Goal: Task Accomplishment & Management: Manage account settings

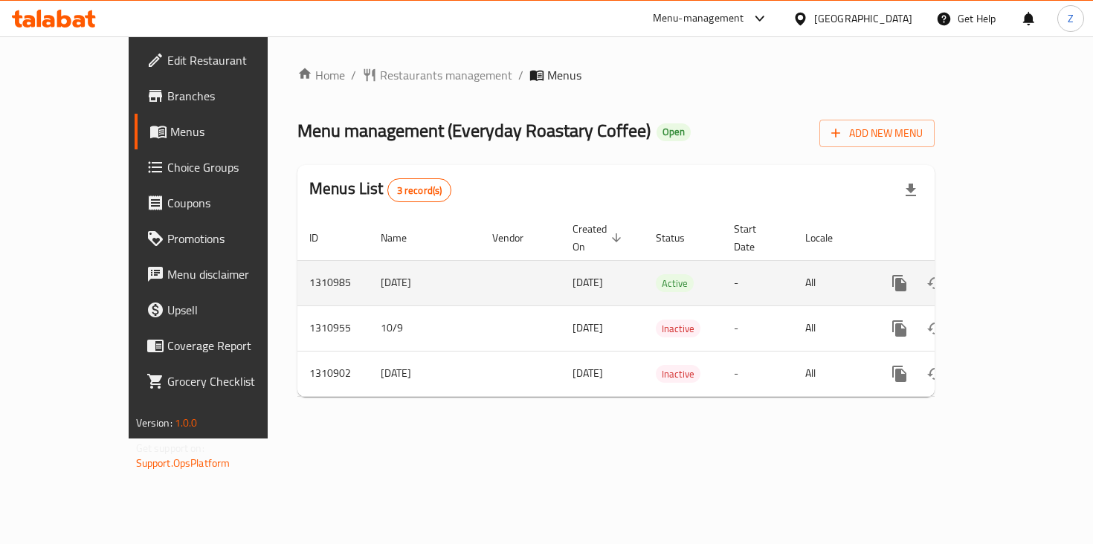
click at [480, 274] on td "enhanced table" at bounding box center [520, 282] width 80 height 45
click at [1024, 265] on link "enhanced table" at bounding box center [1007, 283] width 36 height 36
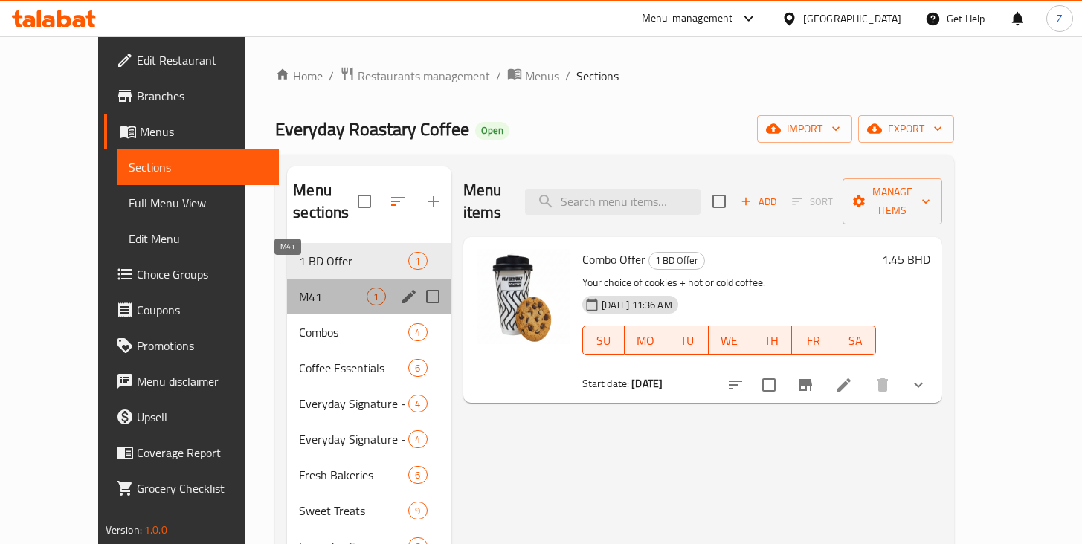
click at [299, 288] on span "M41" at bounding box center [333, 297] width 68 height 18
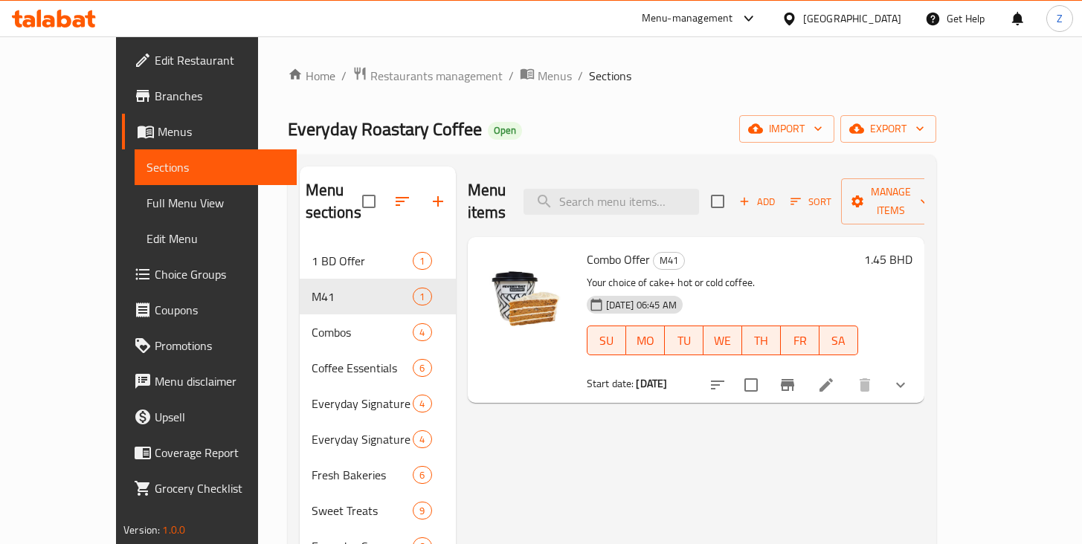
click at [912, 249] on h6 "1.45 BHD" at bounding box center [888, 259] width 48 height 21
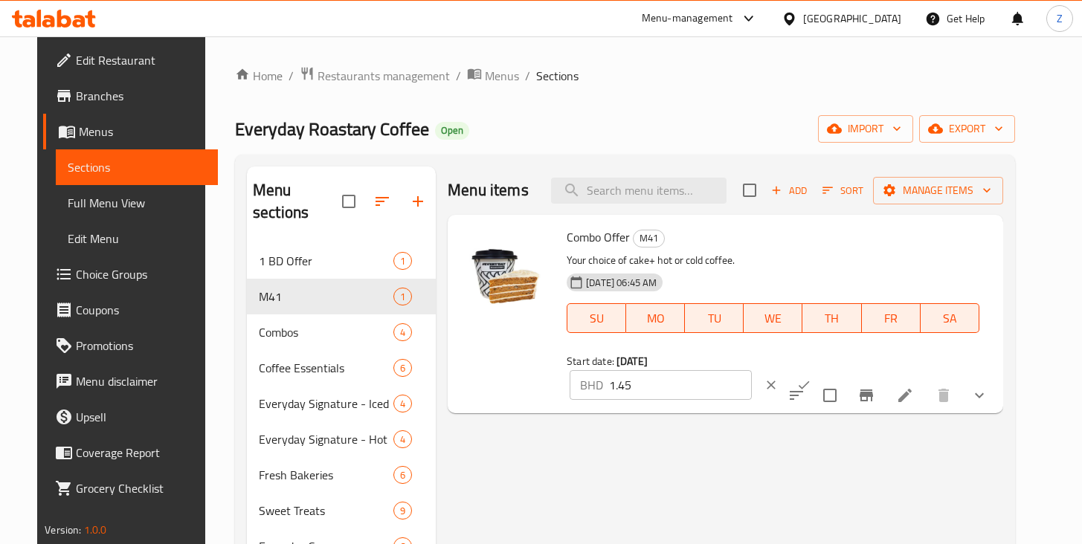
click at [843, 369] on div "BHD 1.45 ​" at bounding box center [704, 385] width 277 height 33
click at [530, 386] on div "Menu items Add Sort Manage items Combo Offer M41 Your choice of cake+ hot or co…" at bounding box center [719, 529] width 567 height 725
click at [1001, 436] on div "Menu items Add Sort Manage items Combo Offer M41 Your choice of cake+ hot or co…" at bounding box center [719, 529] width 567 height 725
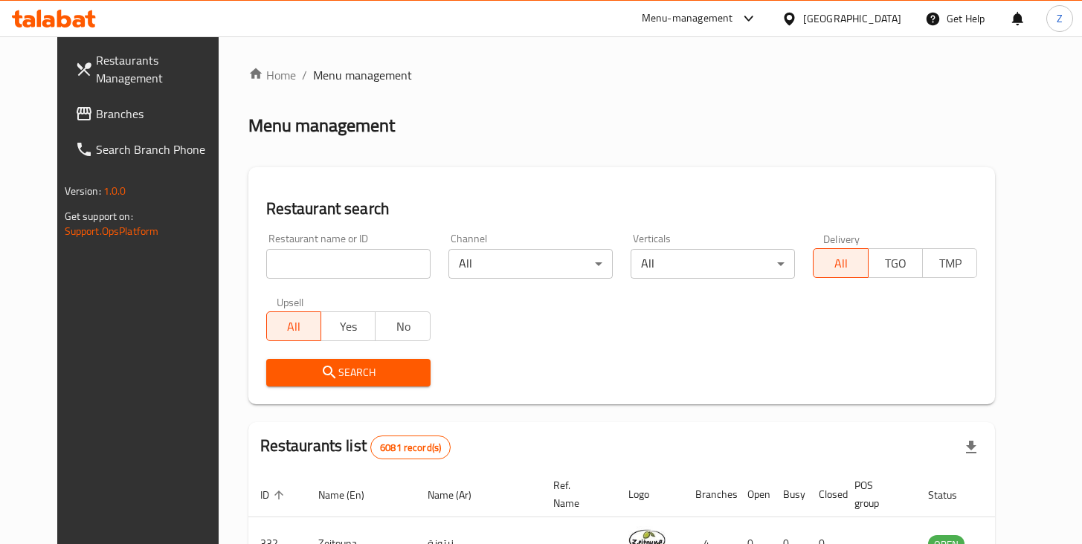
click at [343, 261] on input "search" at bounding box center [348, 264] width 164 height 30
type input "everyday"
click at [336, 381] on span "Search" at bounding box center [348, 373] width 141 height 19
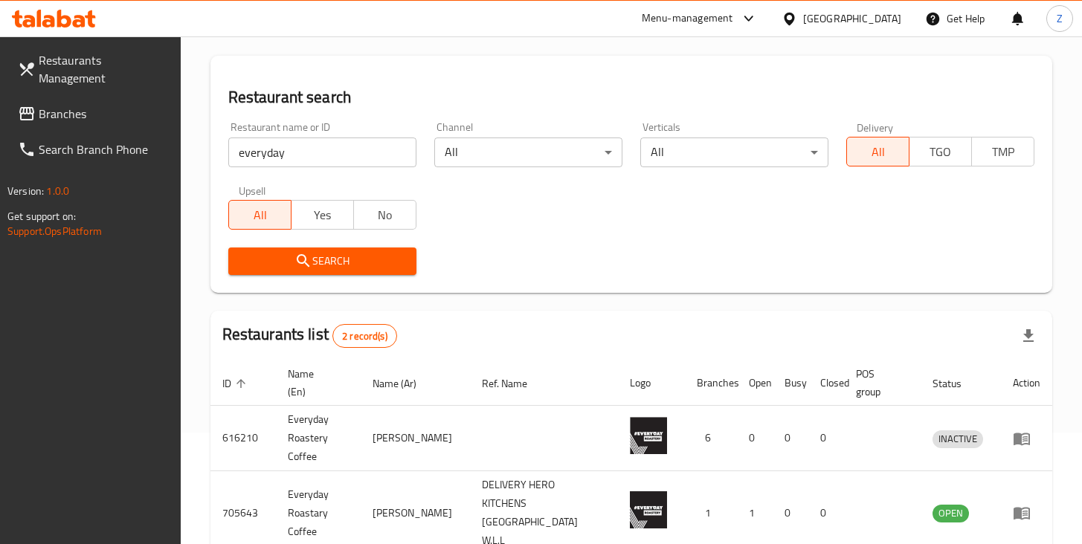
scroll to position [172, 0]
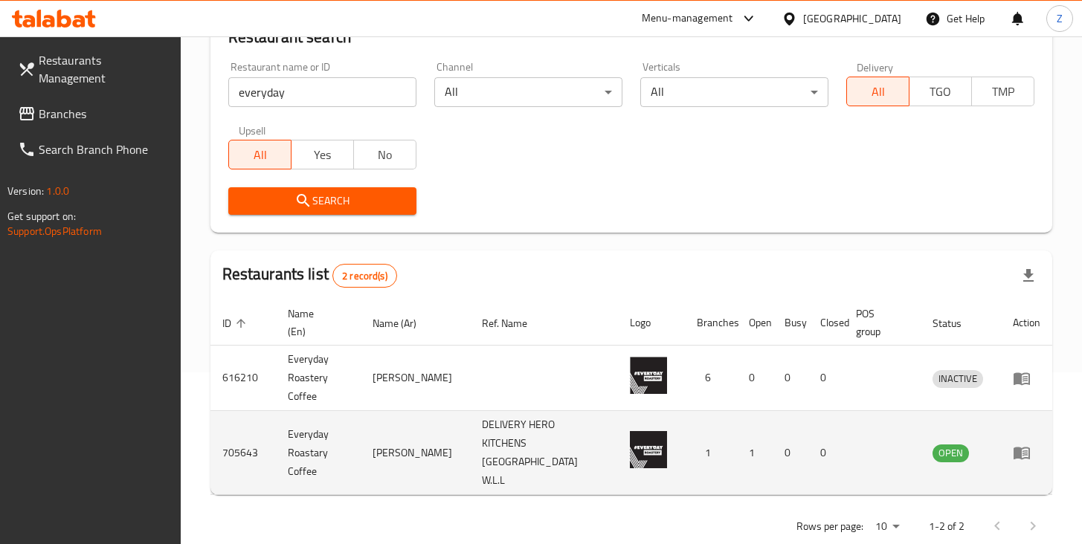
click at [630, 436] on img "enhanced table" at bounding box center [648, 449] width 37 height 37
click at [643, 431] on img "enhanced table" at bounding box center [648, 449] width 37 height 37
click at [943, 445] on span "OPEN" at bounding box center [950, 453] width 36 height 17
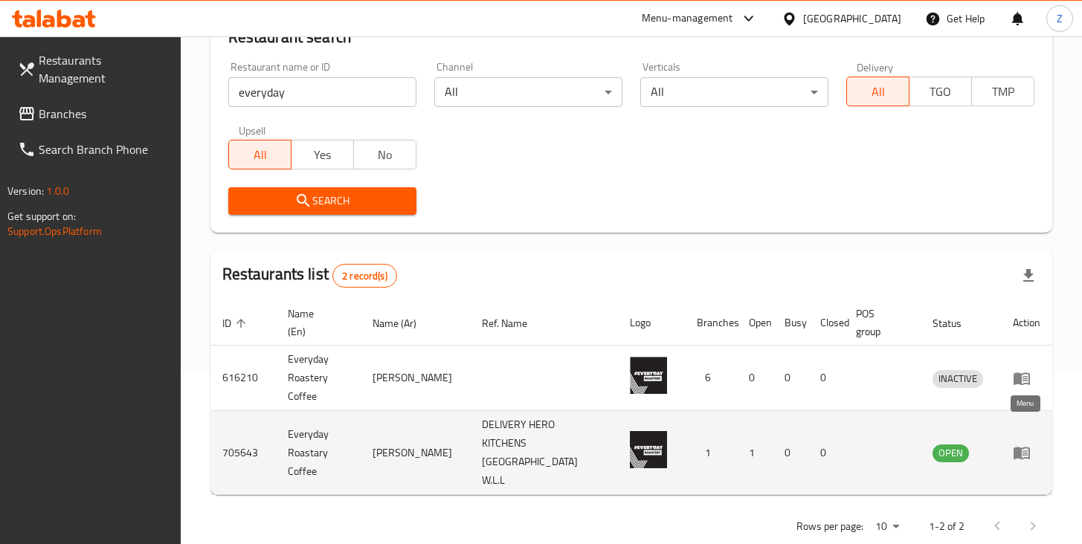
click at [1021, 448] on icon "enhanced table" at bounding box center [1021, 454] width 16 height 13
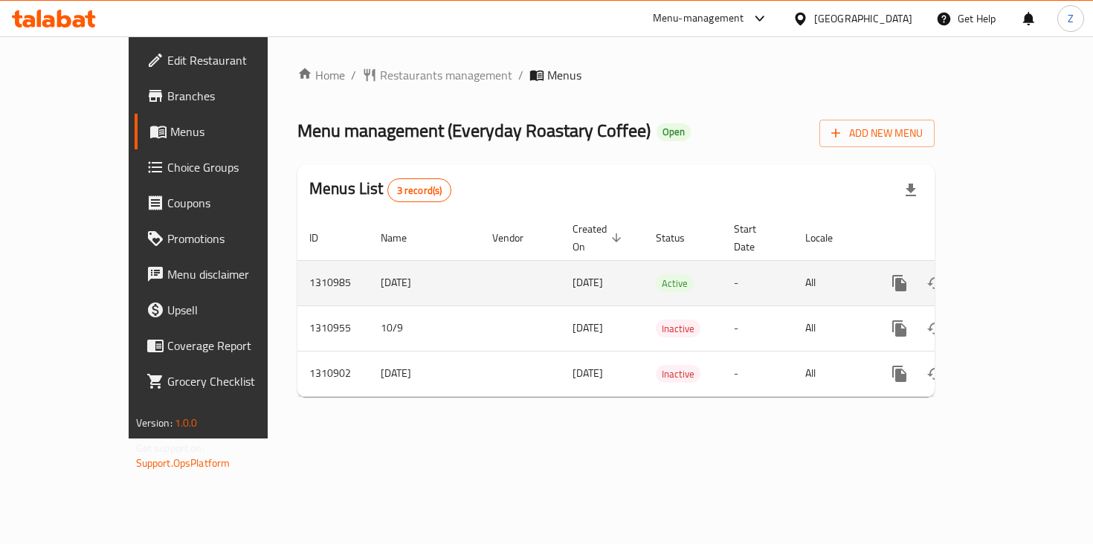
click at [572, 271] on td "[DATE]" at bounding box center [602, 282] width 83 height 45
click at [1016, 274] on icon "enhanced table" at bounding box center [1007, 283] width 18 height 18
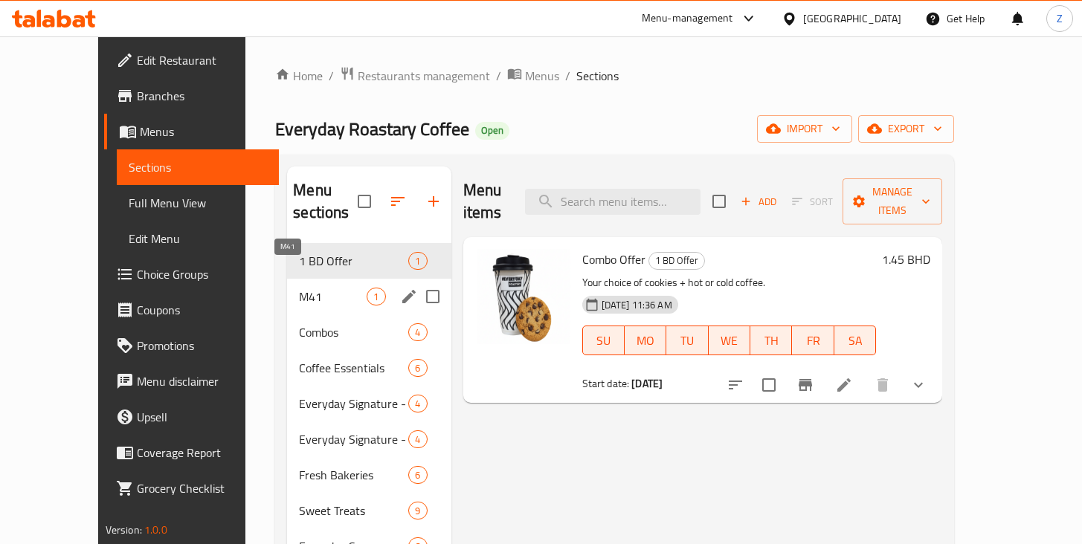
click at [299, 288] on span "M41" at bounding box center [333, 297] width 68 height 18
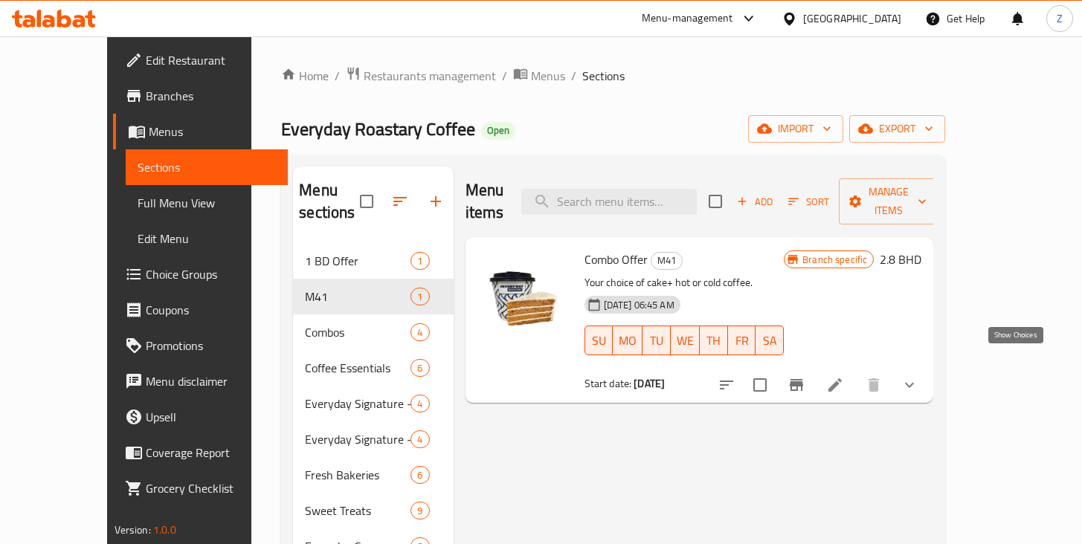
click at [914, 383] on icon "show more" at bounding box center [909, 385] width 9 height 5
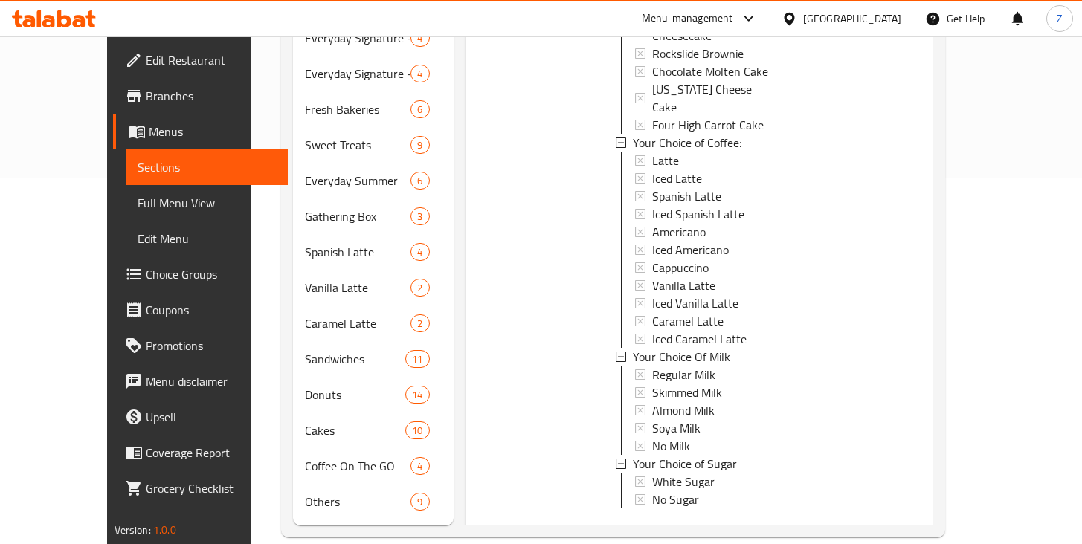
scroll to position [367, 0]
click at [918, 523] on icon "show more" at bounding box center [909, 532] width 18 height 18
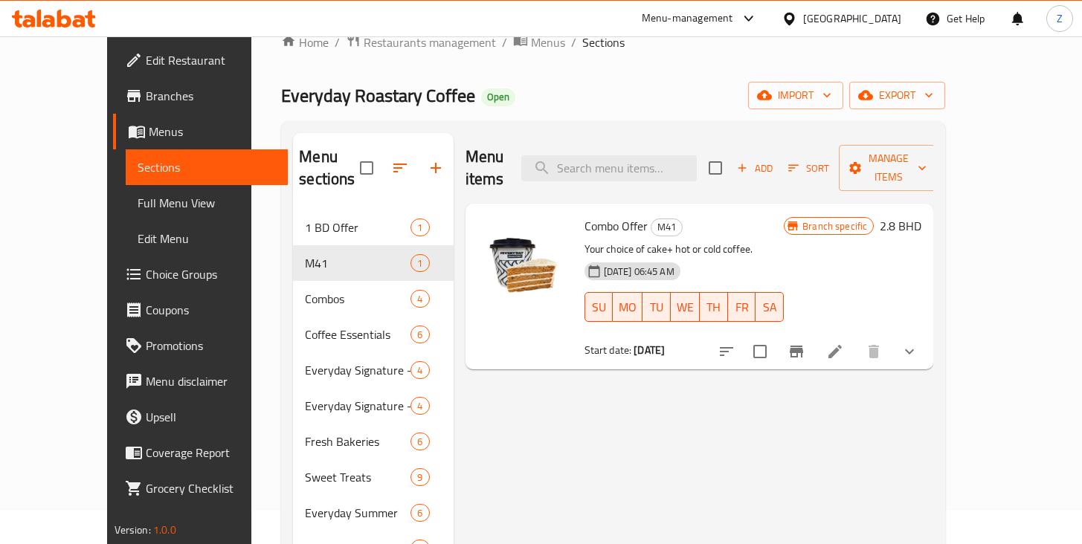
scroll to position [33, 0]
click at [918, 343] on icon "show more" at bounding box center [909, 352] width 18 height 18
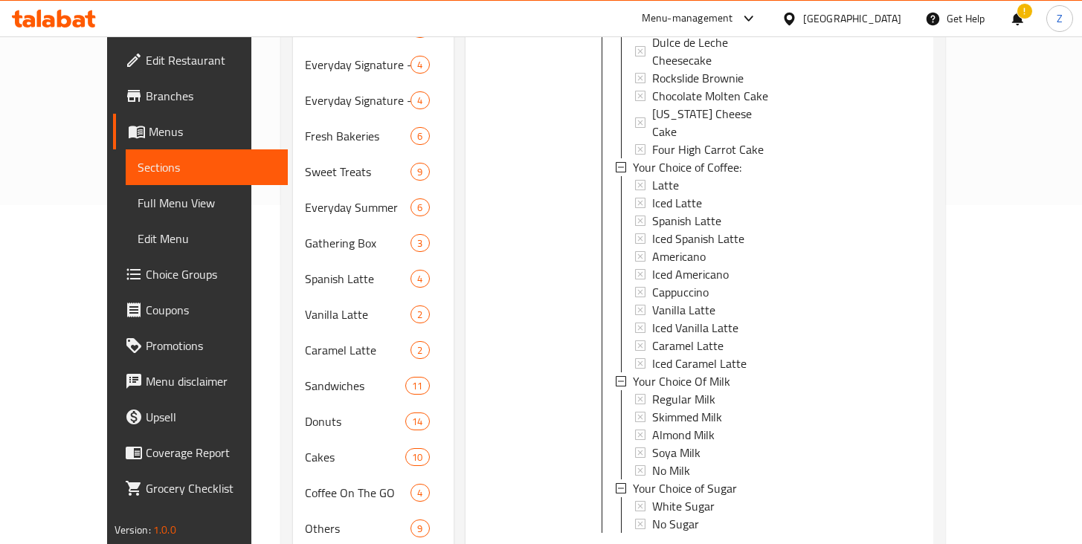
scroll to position [367, 0]
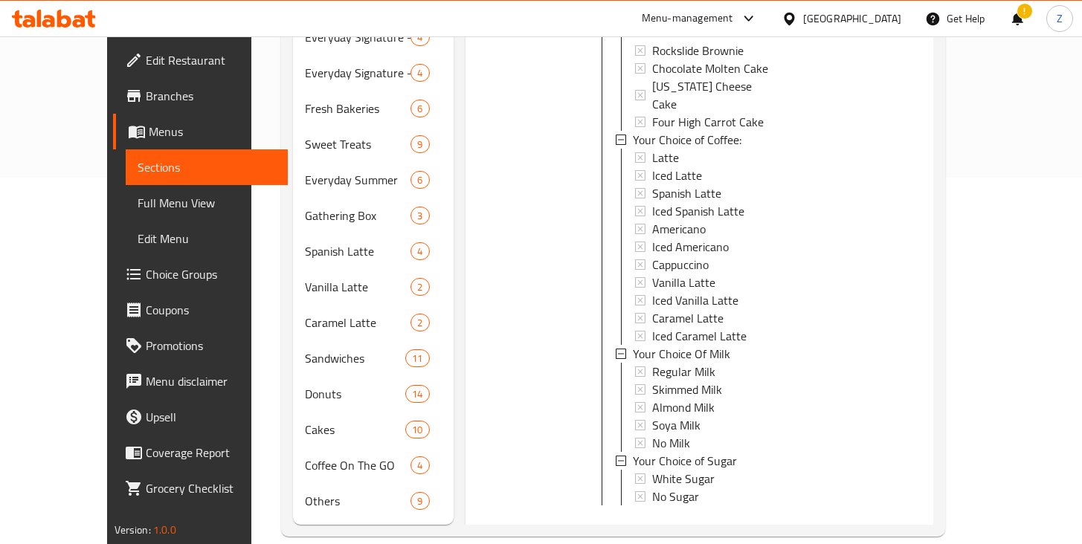
click at [975, 326] on div "Home / Restaurants management / Menus / Sections Everyday Roastary Coffee Open …" at bounding box center [612, 118] width 723 height 897
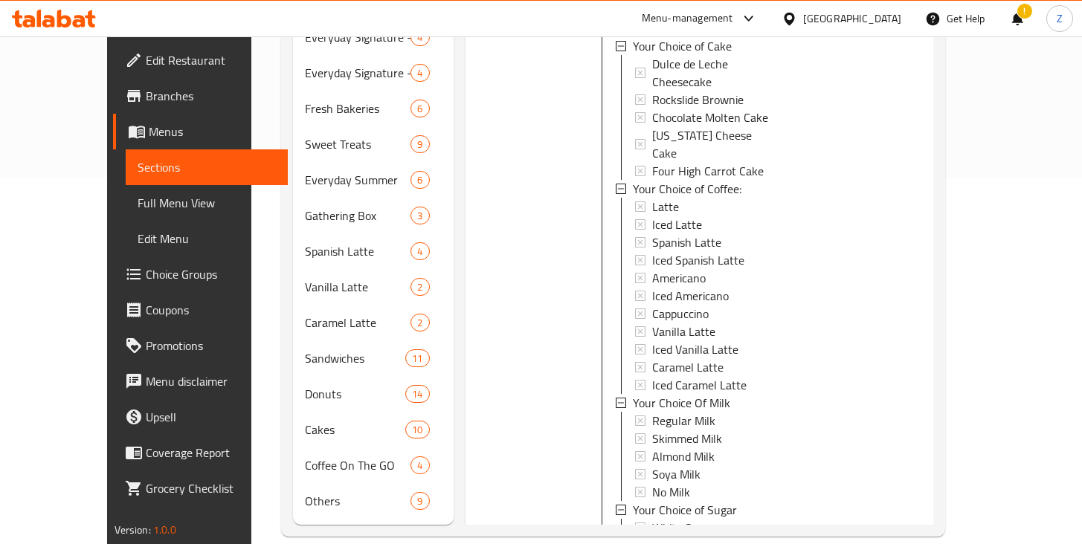
scroll to position [0, 0]
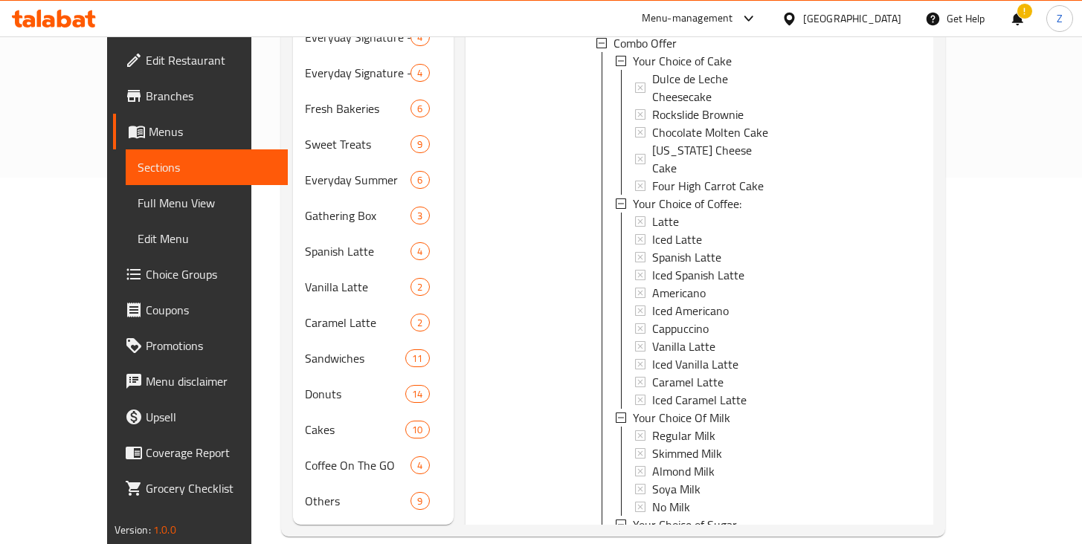
click at [1018, 16] on div "!" at bounding box center [1017, 19] width 16 height 36
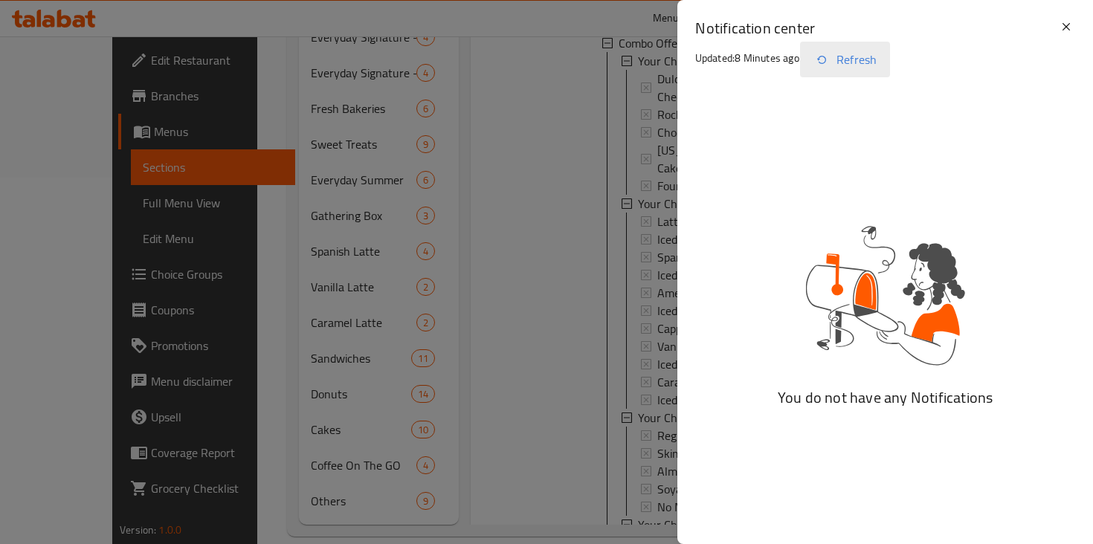
click at [850, 61] on button "Refresh" at bounding box center [845, 60] width 90 height 36
click at [1065, 30] on icon at bounding box center [1066, 27] width 18 height 18
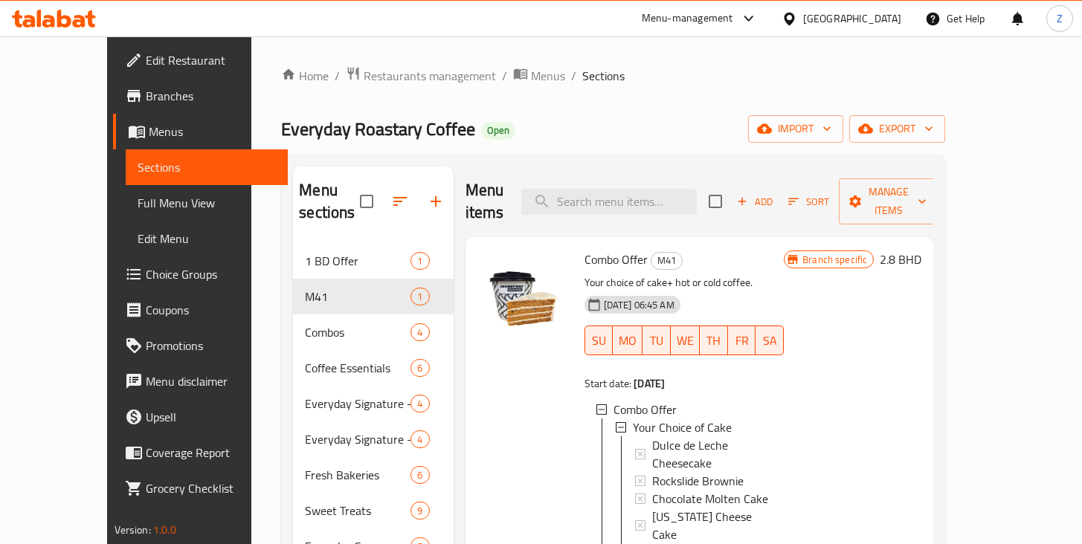
click at [610, 248] on span "Combo Offer" at bounding box center [615, 259] width 63 height 22
click at [611, 248] on span "Combo Offer" at bounding box center [615, 259] width 63 height 22
click at [721, 249] on h6 "Combo Offer M41" at bounding box center [684, 259] width 200 height 21
click at [784, 274] on p "Your choice of cake+ hot or cold coffee." at bounding box center [684, 283] width 200 height 19
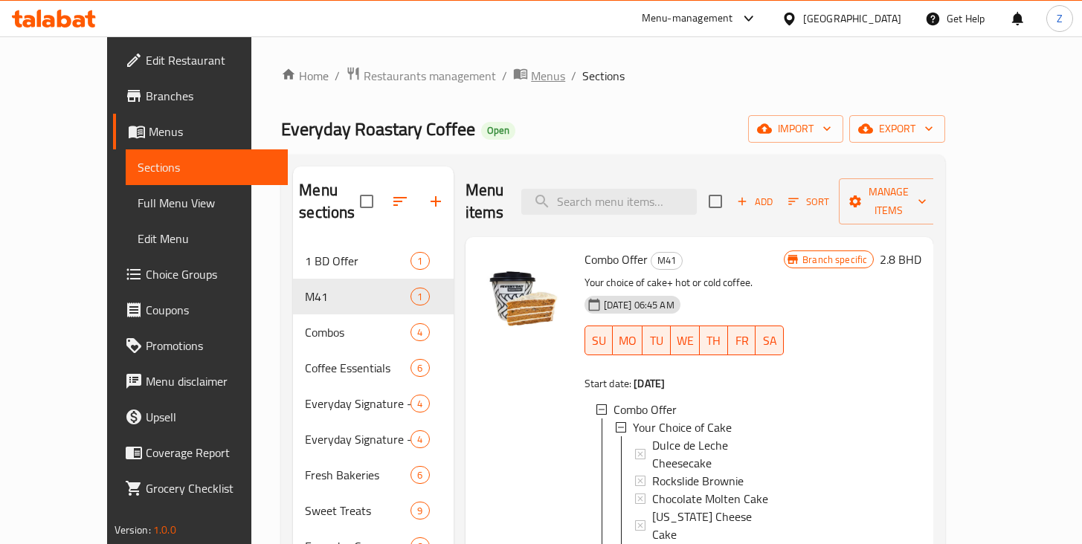
click at [531, 77] on span "Menus" at bounding box center [548, 76] width 34 height 18
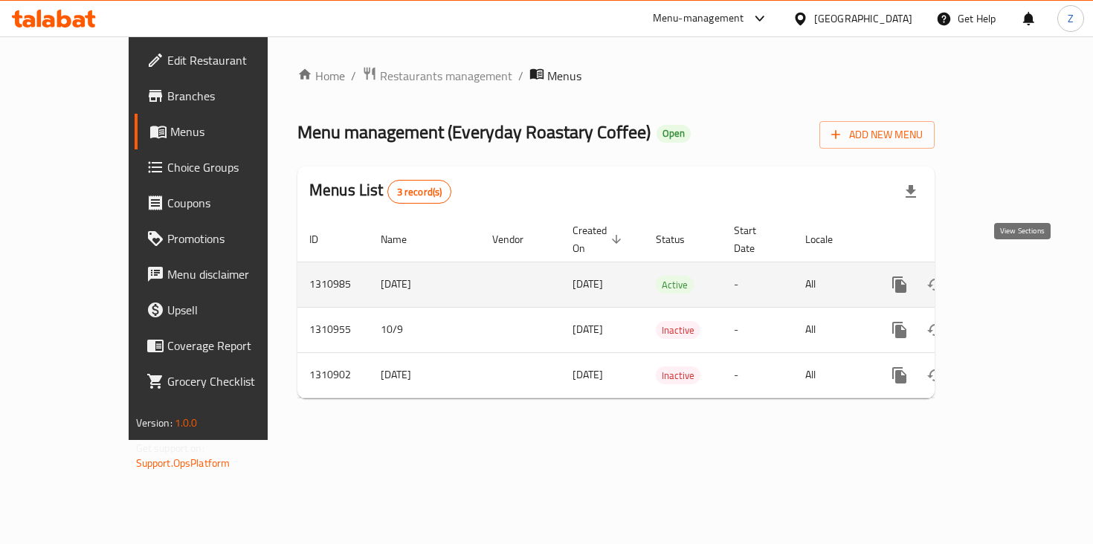
click at [1016, 276] on icon "enhanced table" at bounding box center [1007, 285] width 18 height 18
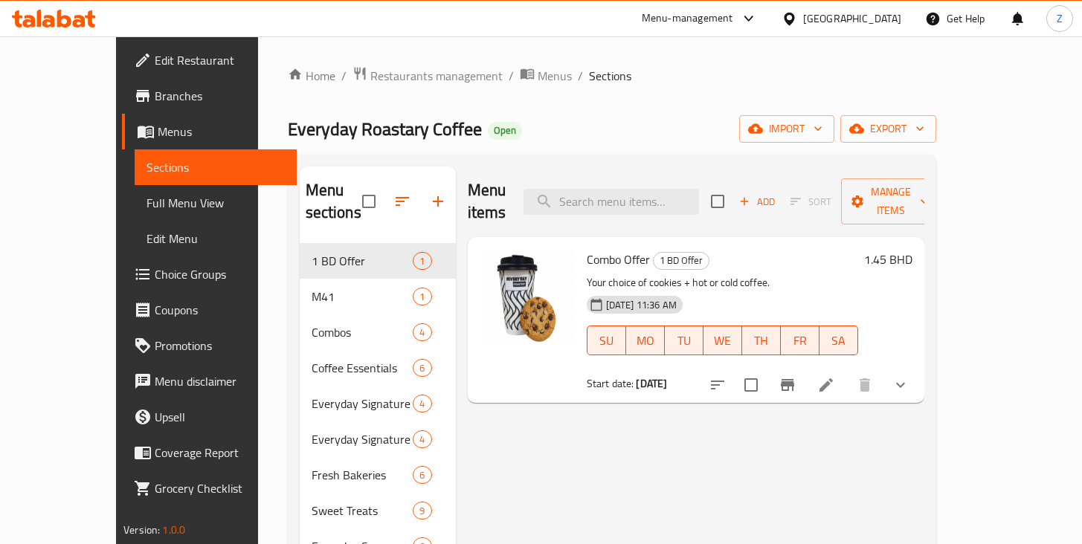
click at [604, 248] on span "Combo Offer" at bounding box center [618, 259] width 63 height 22
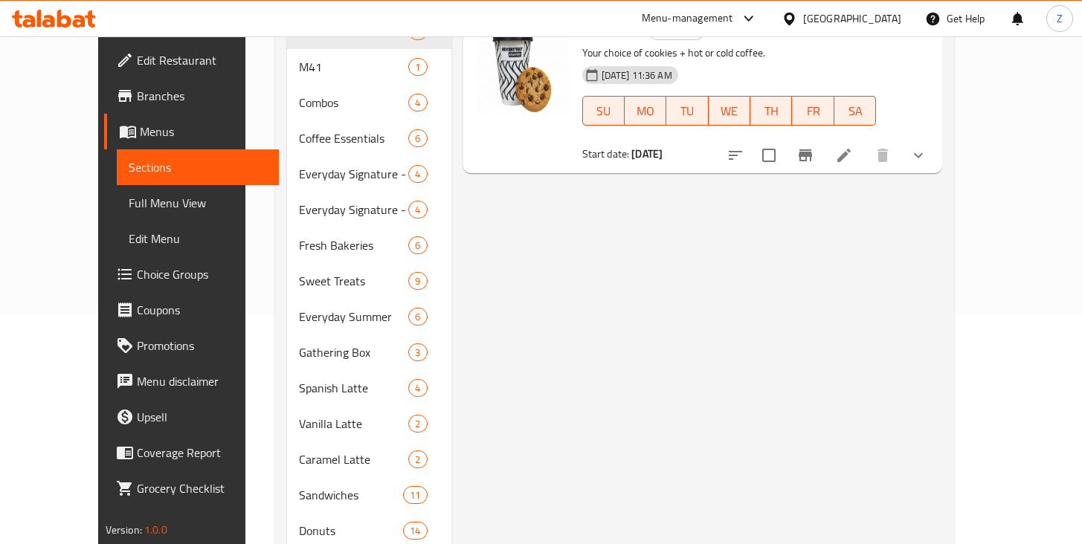
scroll to position [91, 0]
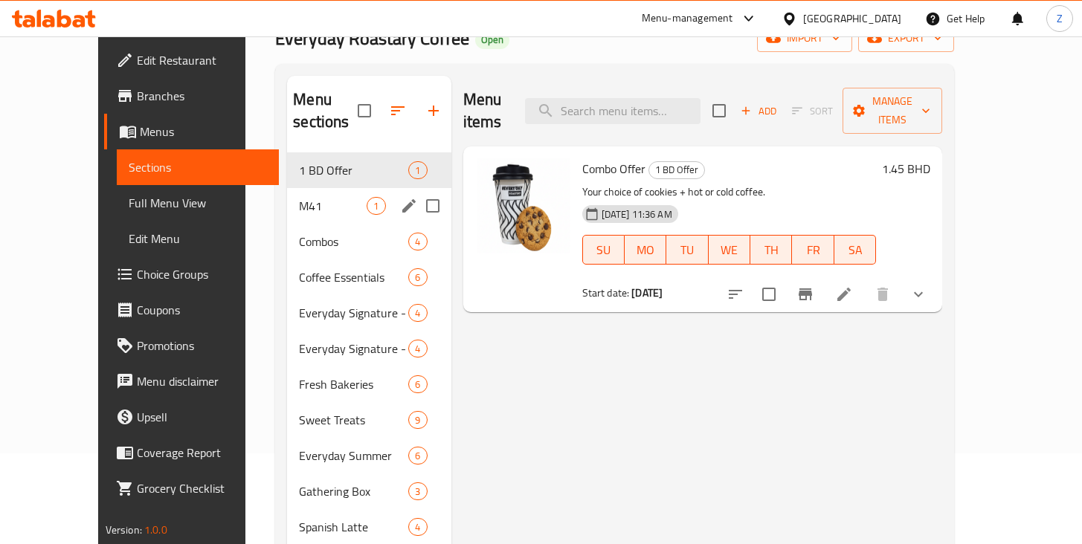
click at [291, 193] on div "M41 1" at bounding box center [369, 206] width 164 height 36
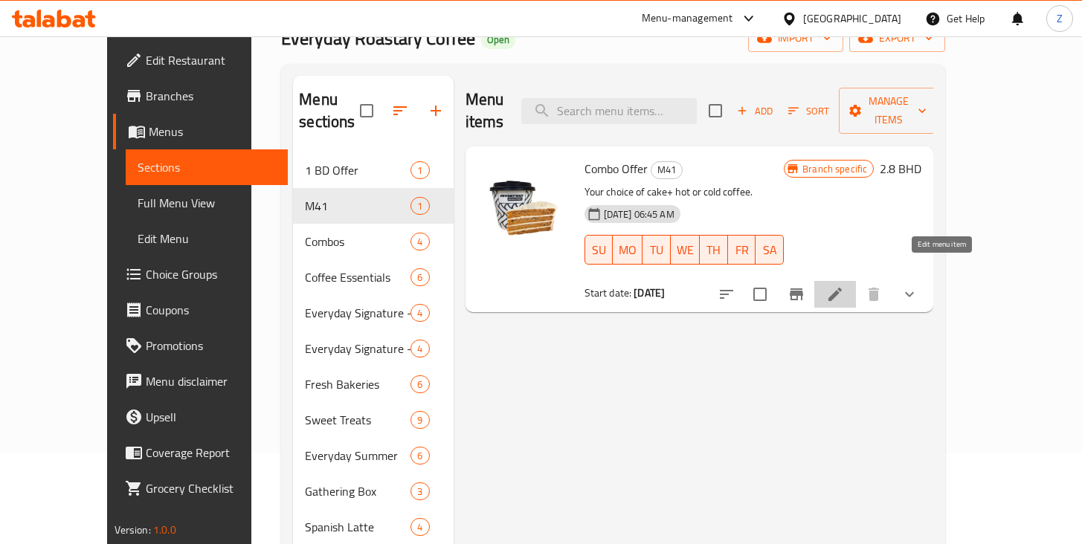
click at [844, 285] on icon at bounding box center [835, 294] width 18 height 18
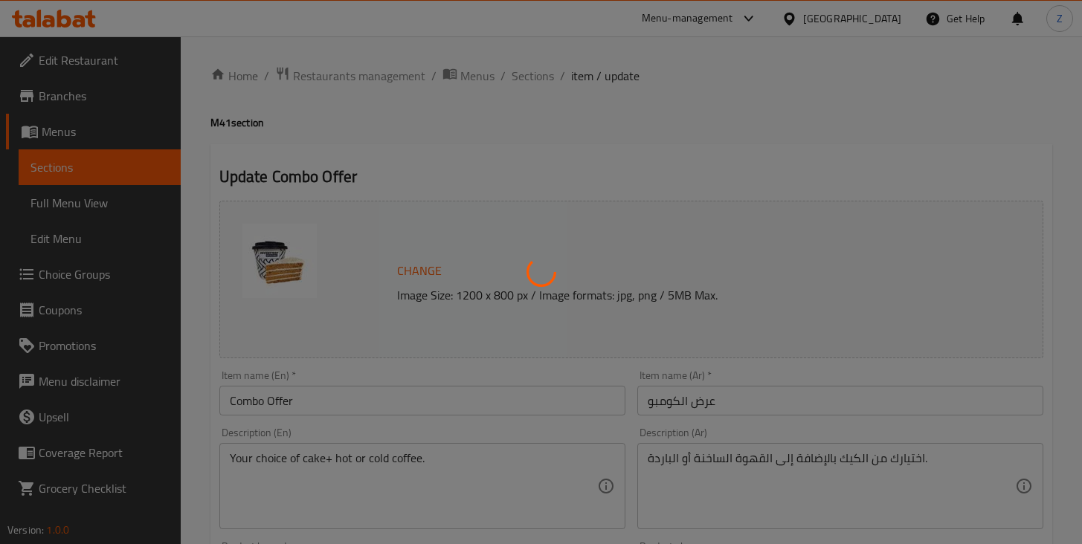
type input "اختيارك من الكعك"
type input "1"
type input "اختيارك من القهوة"
type input "1"
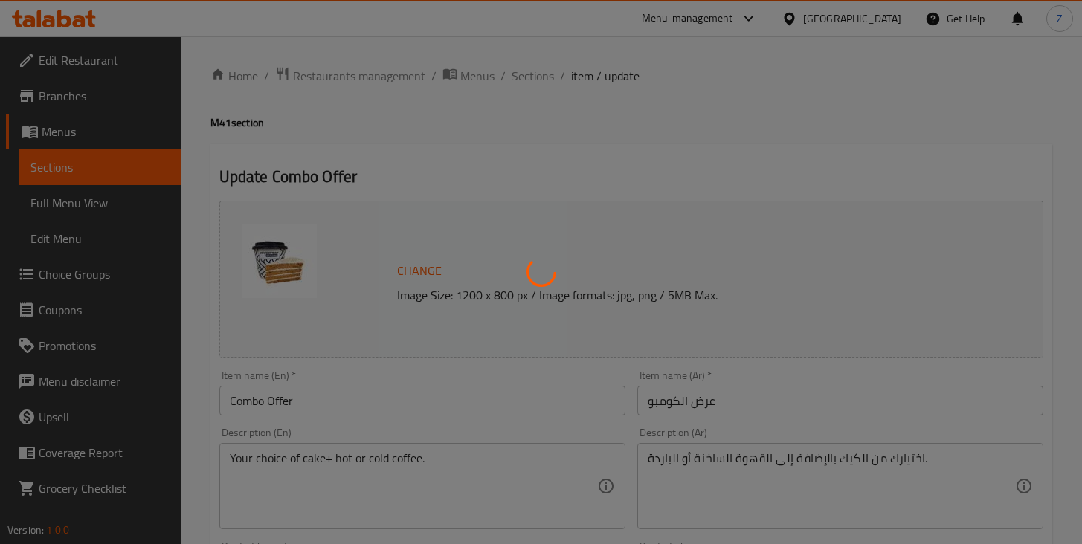
type input "1"
type input "اختيارك من نوع الحليب"
type input "1"
type input "اختيارك من السكر"
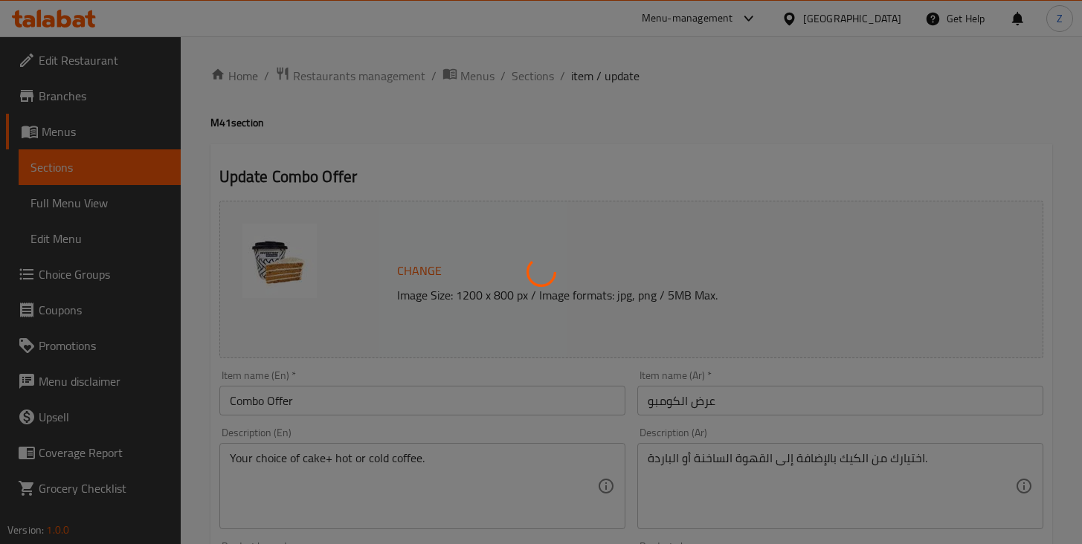
type input "1"
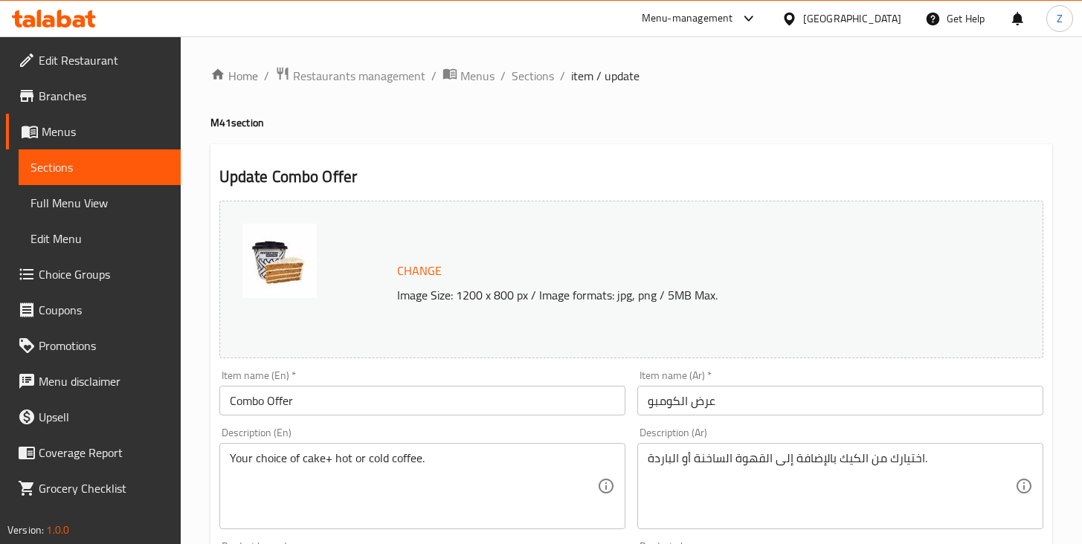
click at [299, 404] on input "Combo Offer" at bounding box center [422, 401] width 406 height 30
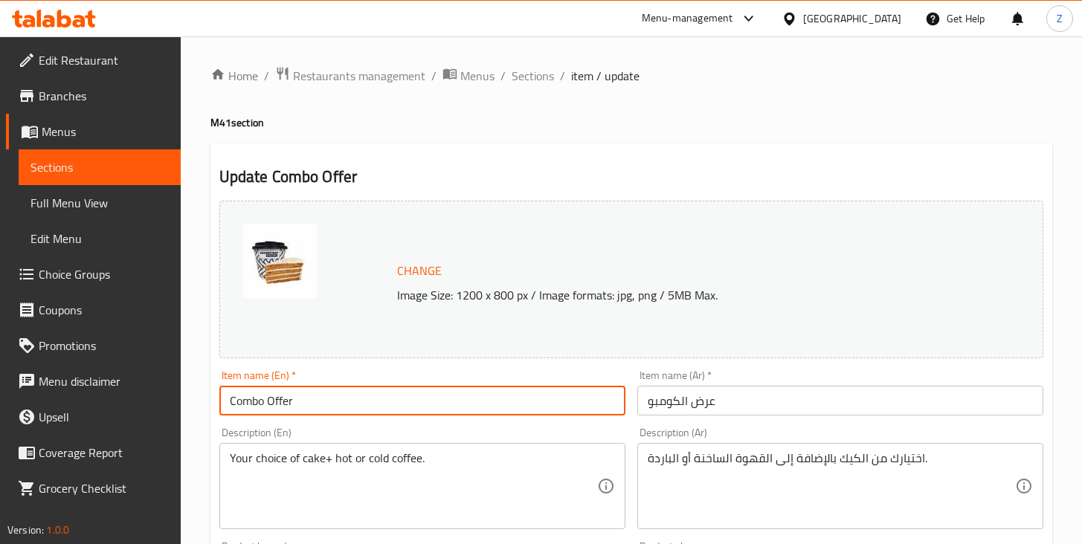
click at [299, 404] on input "Combo Offer" at bounding box center [422, 401] width 406 height 30
type input "C"
type input "Your choice of Coffee and Cake"
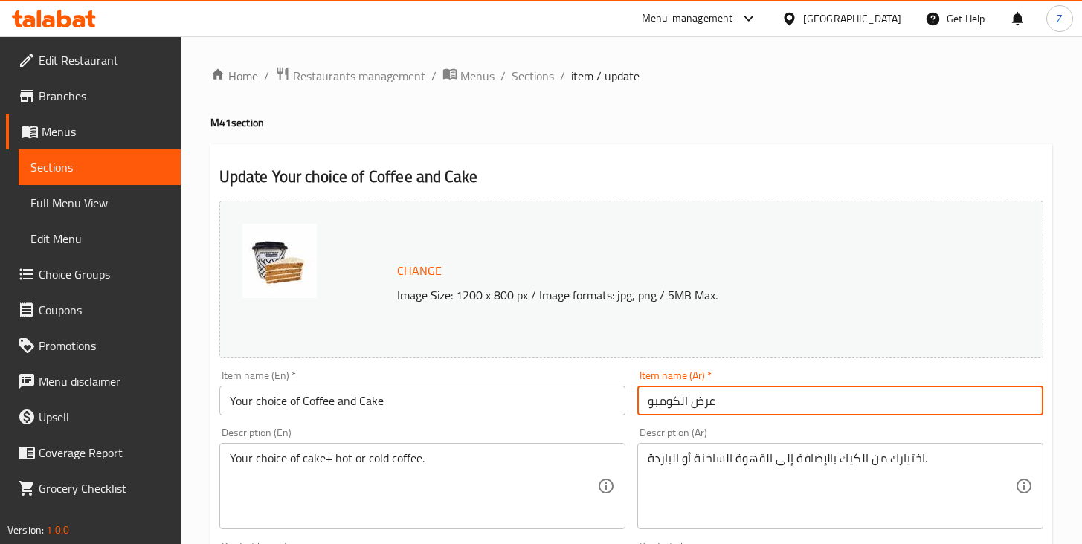
click at [710, 401] on input "عرض الكومبو" at bounding box center [840, 401] width 406 height 30
type input "اختيارك من القهوة و الكيك"
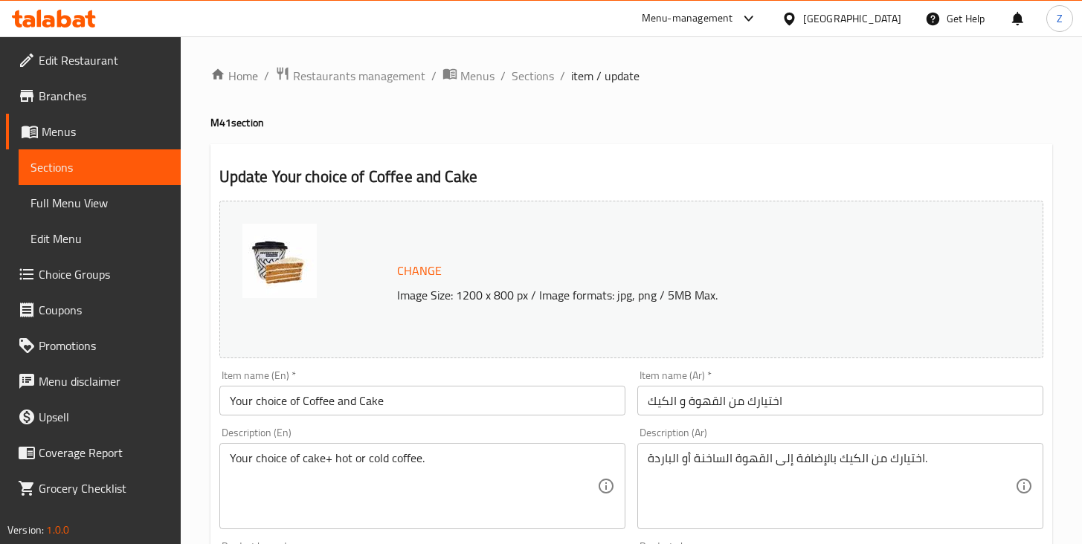
click at [591, 378] on div "Item name (En)   * Your choice of Coffee and Cake Item name (En) *" at bounding box center [422, 392] width 406 height 45
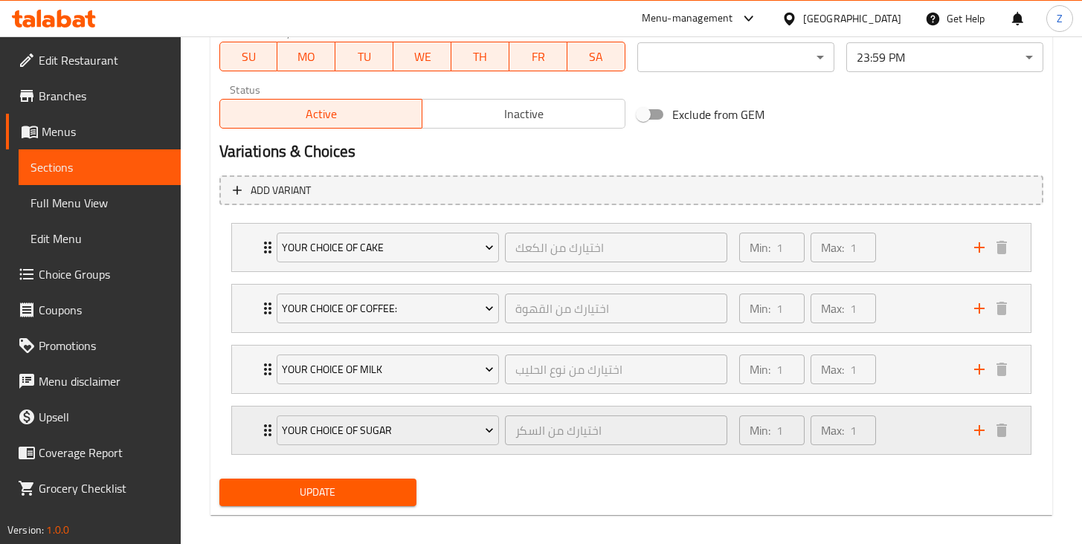
scroll to position [735, 0]
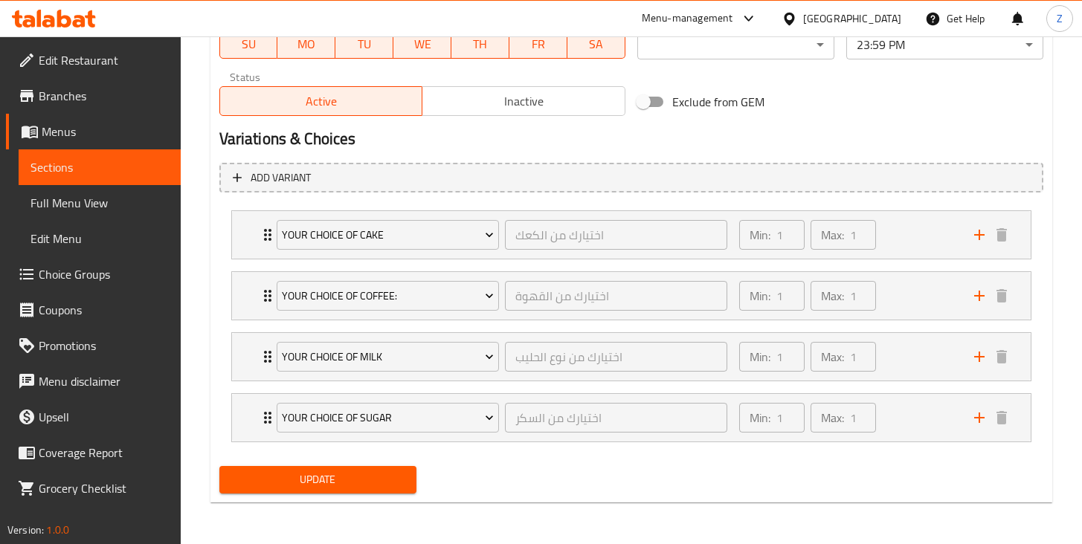
click at [400, 483] on span "Update" at bounding box center [317, 480] width 173 height 19
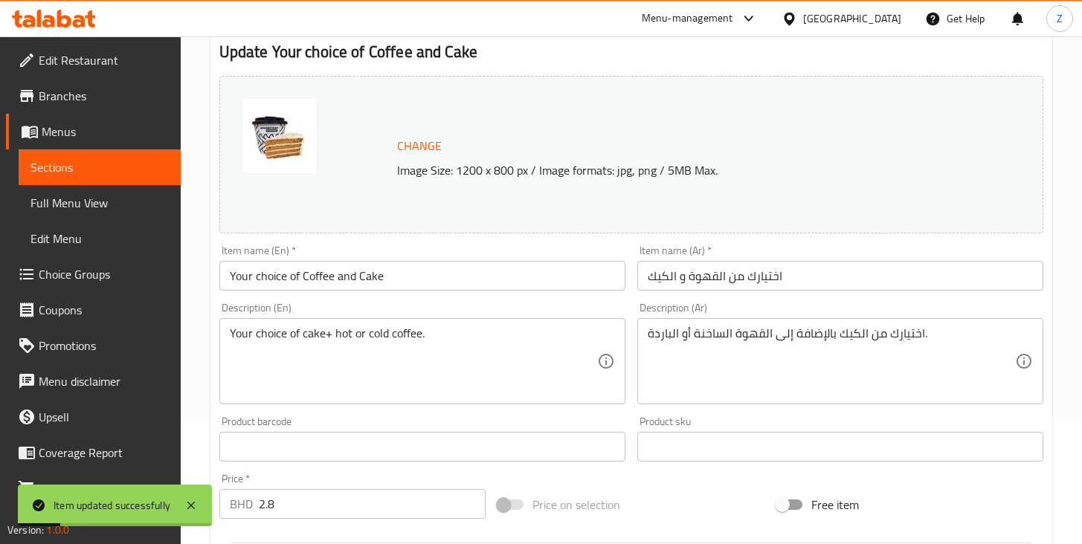
scroll to position [0, 0]
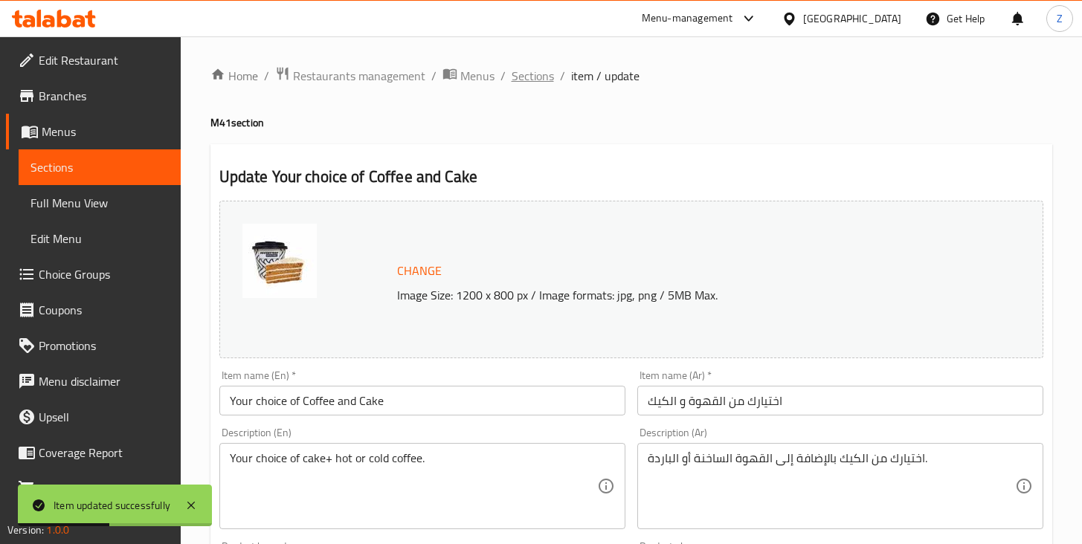
click at [520, 80] on span "Sections" at bounding box center [532, 76] width 42 height 18
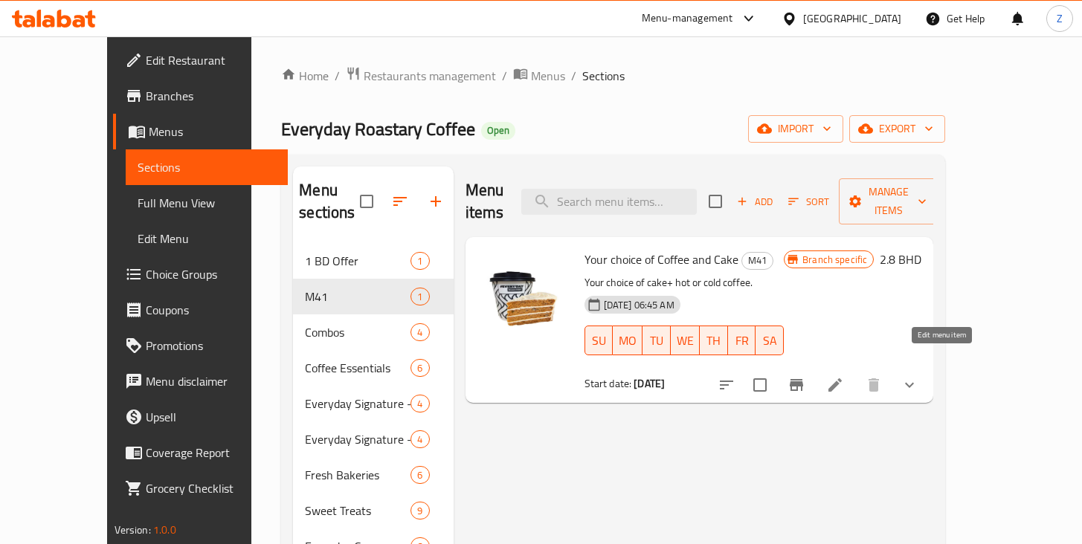
click at [842, 378] on icon at bounding box center [834, 384] width 13 height 13
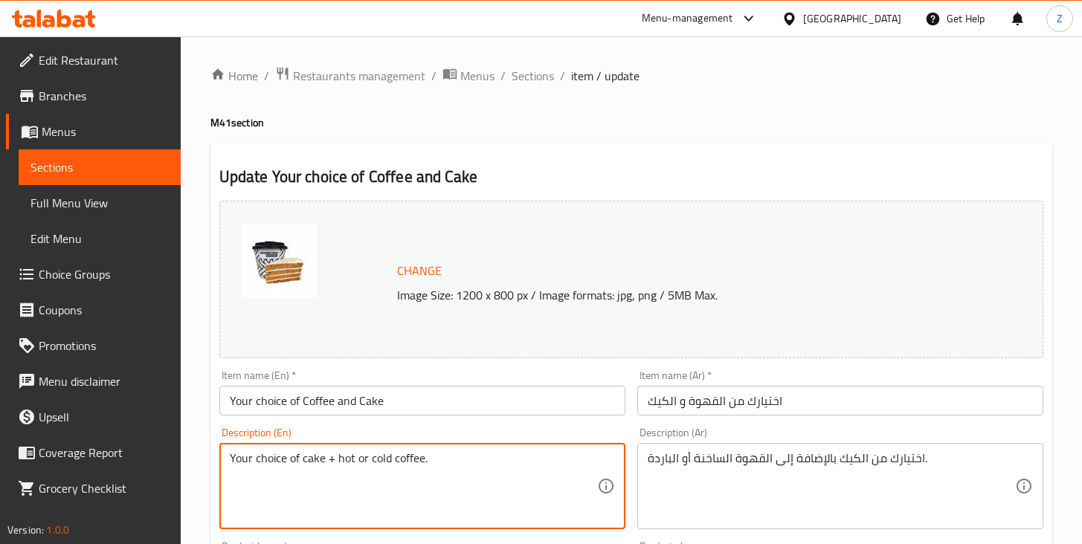
type textarea "Your choice of cake + hot or cold coffee."
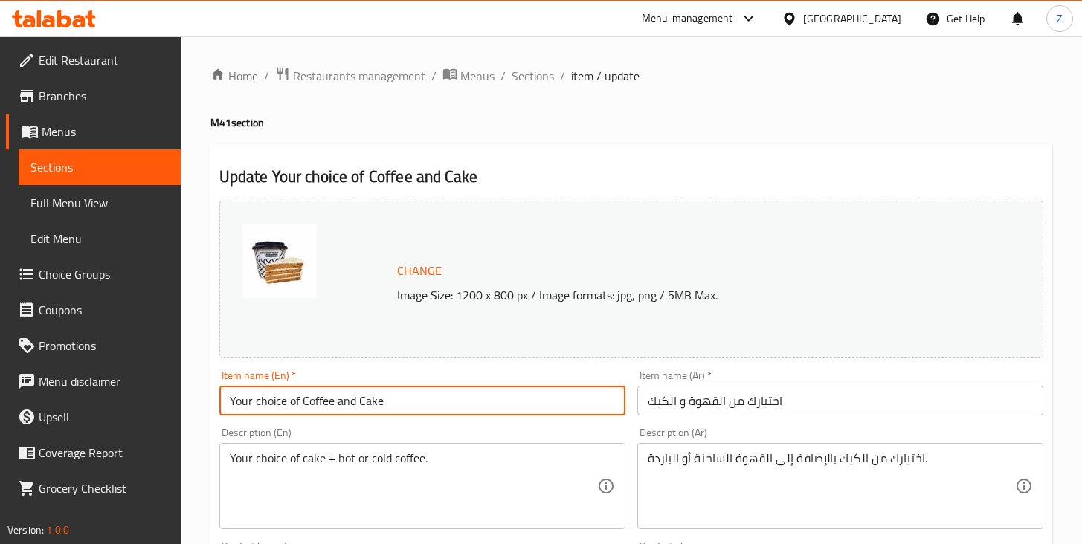
drag, startPoint x: 335, startPoint y: 402, endPoint x: 305, endPoint y: 403, distance: 29.7
click at [305, 403] on input "Your choice of Coffee and Cake" at bounding box center [422, 401] width 406 height 30
drag, startPoint x: 373, startPoint y: 403, endPoint x: 356, endPoint y: 401, distance: 17.2
click at [356, 401] on input "Your choice of Cake and Cake" at bounding box center [422, 401] width 406 height 30
type input "Your choice of Cake and Coffee"
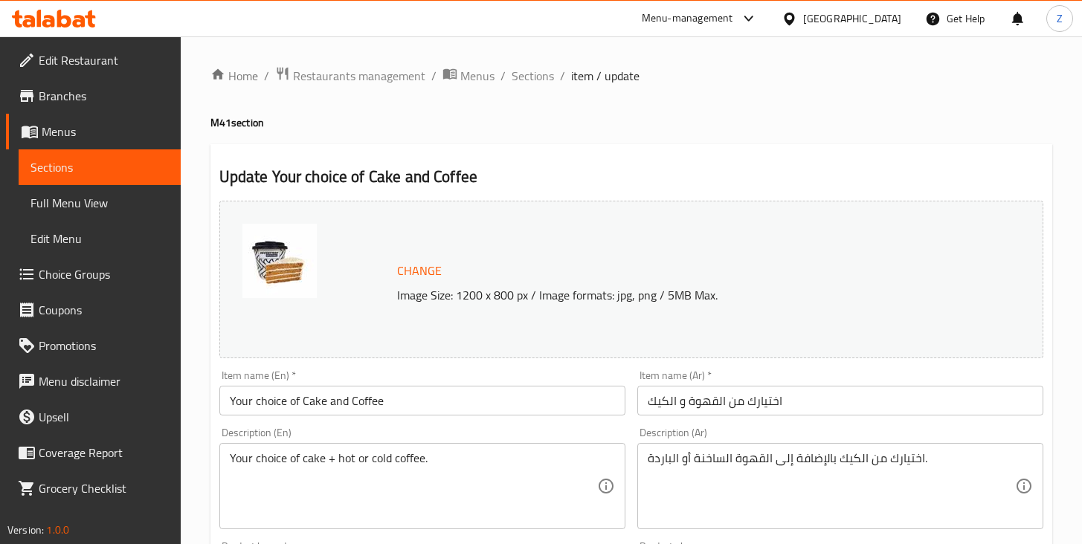
click at [452, 362] on div "Change Image Size: 1200 x 800 px / Image formats: jpg, png / 5MB Max." at bounding box center [631, 279] width 836 height 169
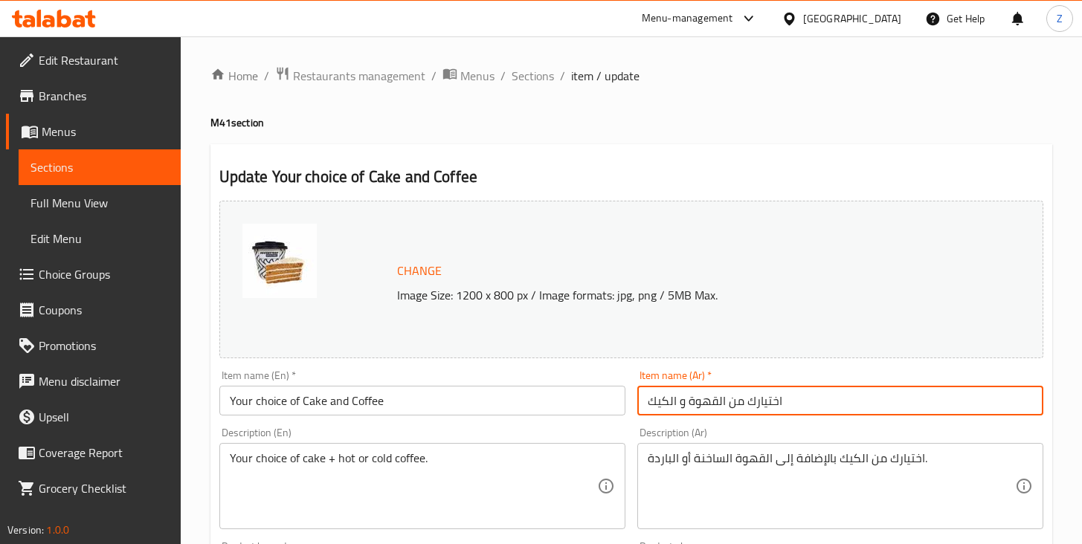
drag, startPoint x: 689, startPoint y: 401, endPoint x: 716, endPoint y: 401, distance: 26.8
click at [716, 401] on input "اختيارك من القهوة و الكيك" at bounding box center [840, 401] width 406 height 30
drag, startPoint x: 650, startPoint y: 401, endPoint x: 671, endPoint y: 400, distance: 20.8
click at [671, 400] on input "اختيارك من الكيك و الكيك" at bounding box center [840, 401] width 406 height 30
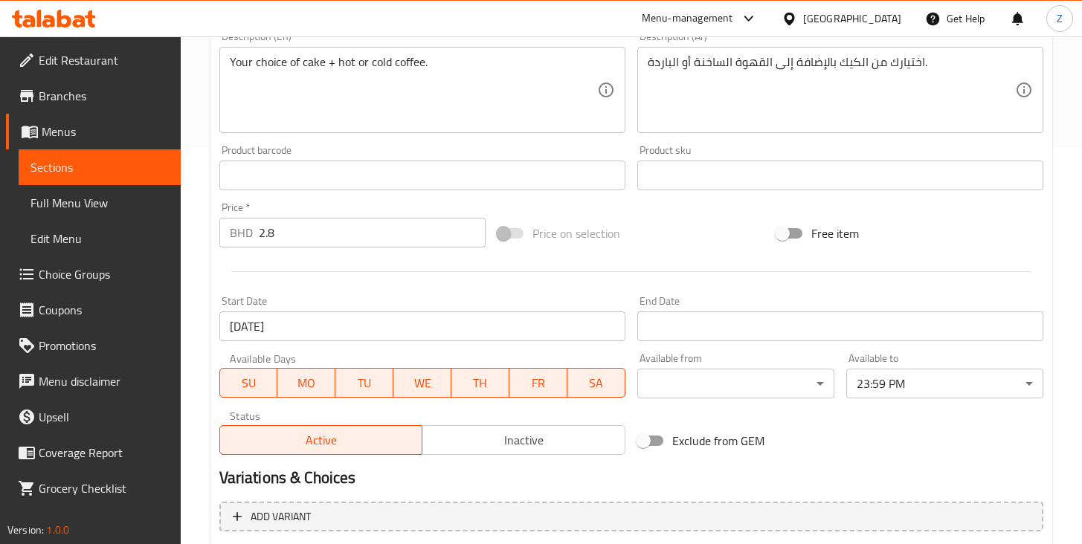
scroll to position [735, 0]
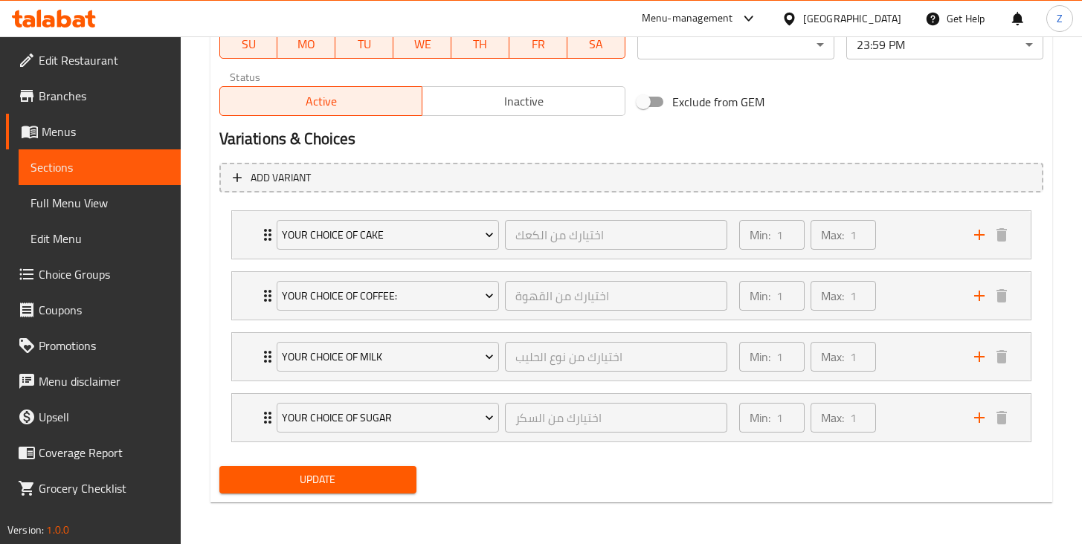
type input "اختيارك من الكيك و القهوة"
click at [334, 485] on span "Update" at bounding box center [317, 480] width 173 height 19
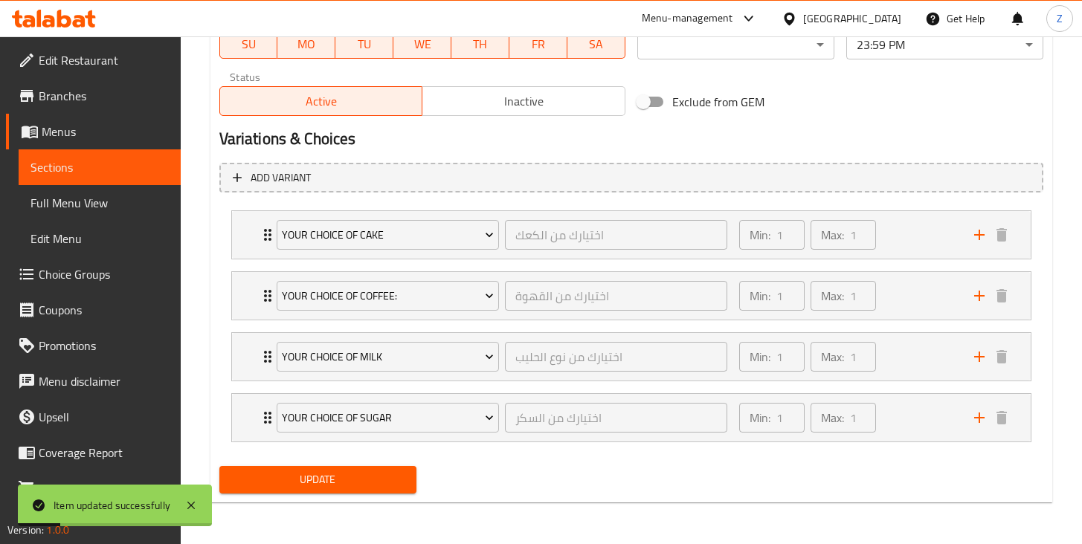
click at [466, 485] on div "Update" at bounding box center [631, 479] width 836 height 39
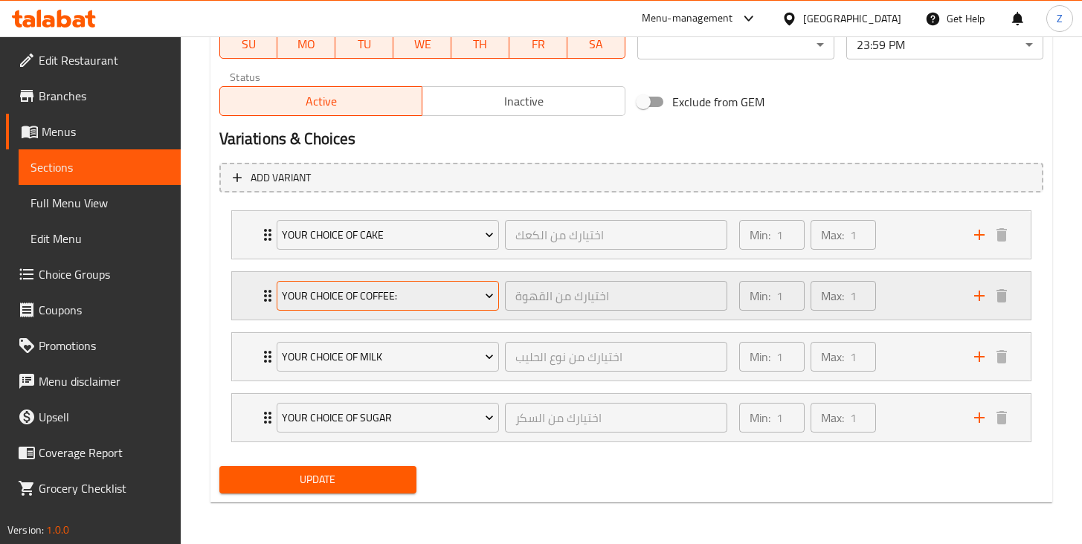
click at [411, 301] on span "Your Choice of Coffee:" at bounding box center [388, 296] width 212 height 19
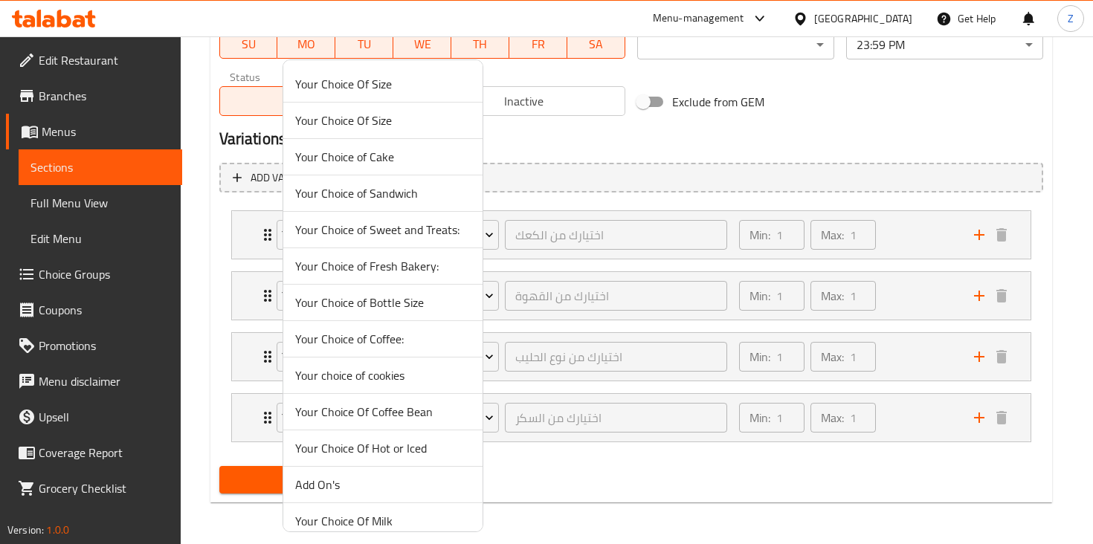
click at [602, 483] on div at bounding box center [546, 272] width 1093 height 544
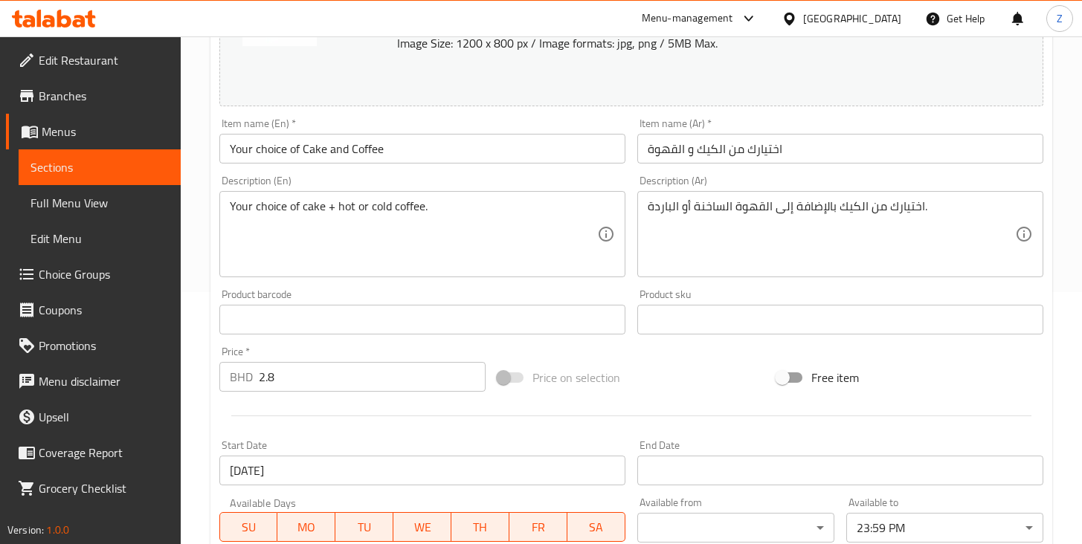
scroll to position [0, 0]
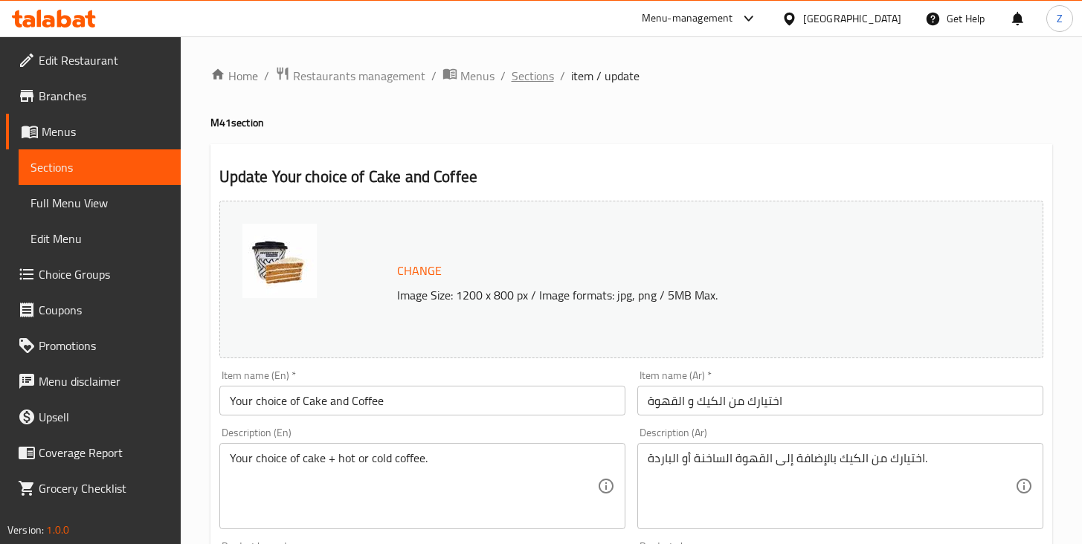
click at [531, 78] on span "Sections" at bounding box center [532, 76] width 42 height 18
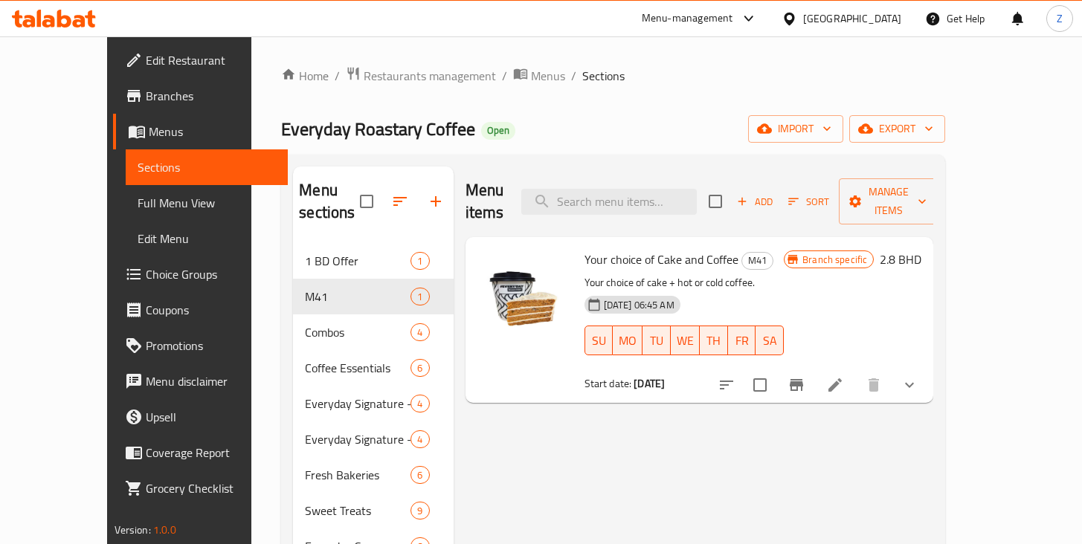
click at [608, 448] on div "Menu items Add Sort Manage items Your choice of Cake and Coffee M41 Your choice…" at bounding box center [693, 529] width 480 height 725
